Goal: Navigation & Orientation: Find specific page/section

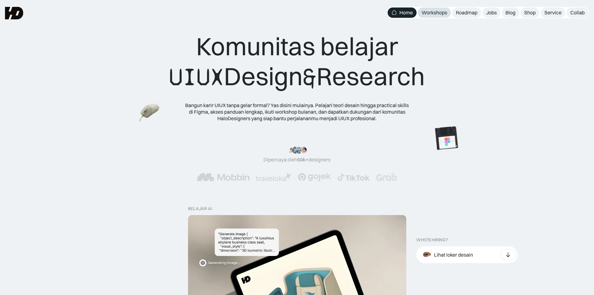
click at [442, 13] on div "Workshops" at bounding box center [435, 12] width 26 height 7
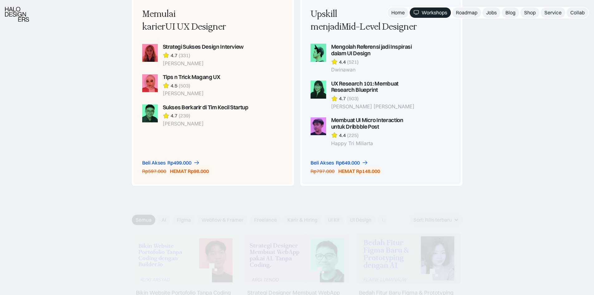
scroll to position [561, 0]
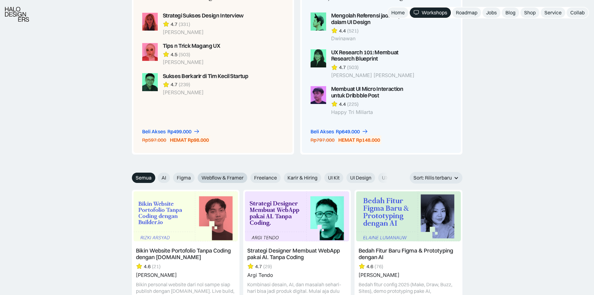
click at [229, 178] on span "Webflow & Framer" at bounding box center [222, 177] width 42 height 7
click at [196, 177] on input "Webflow & Framer" at bounding box center [193, 175] width 4 height 4
radio input "true"
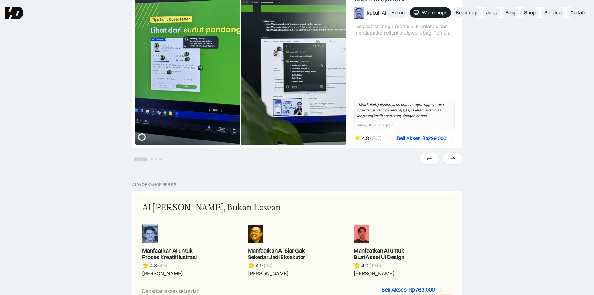
scroll to position [0, 0]
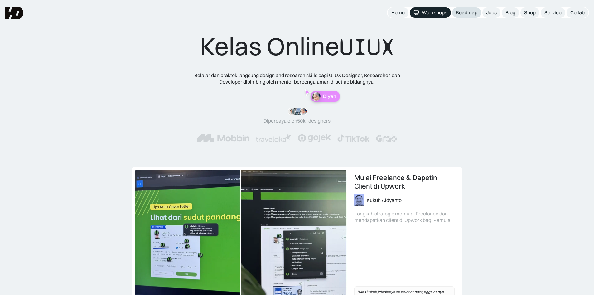
click at [460, 12] on div "Roadmap" at bounding box center [467, 12] width 22 height 7
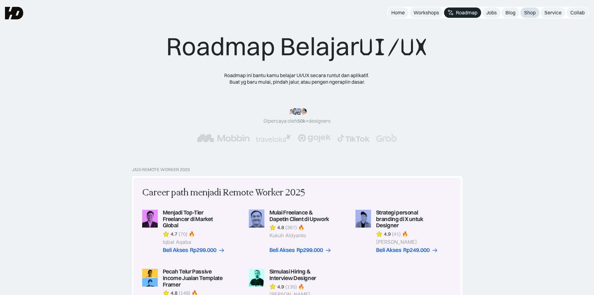
click at [522, 12] on link "Shop" at bounding box center [529, 12] width 19 height 10
